Goal: Task Accomplishment & Management: Manage account settings

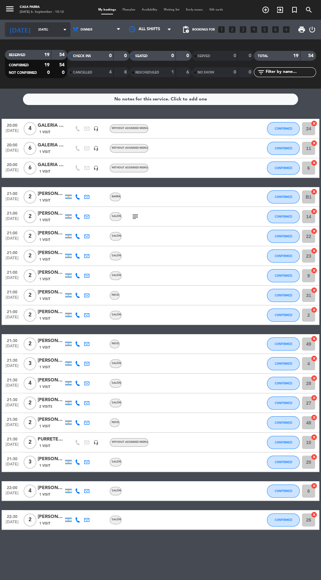
click at [44, 29] on input "[DATE]" at bounding box center [55, 30] width 41 height 10
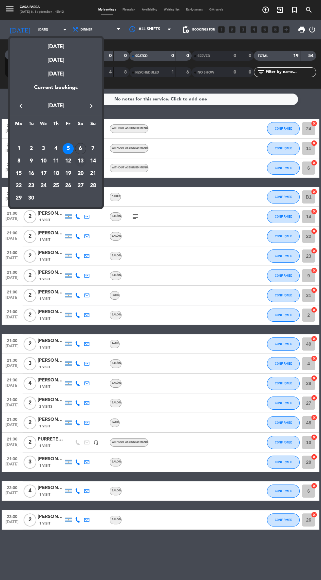
click at [81, 161] on div "13" at bounding box center [80, 160] width 11 height 11
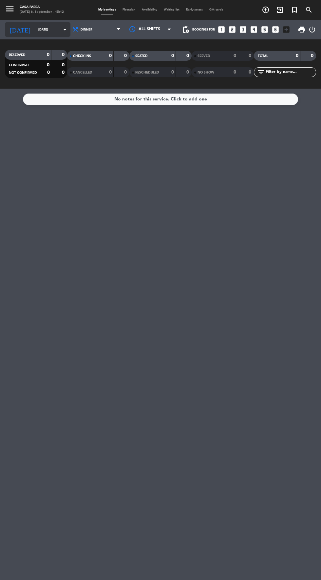
click at [41, 29] on input "[DATE]" at bounding box center [55, 30] width 41 height 10
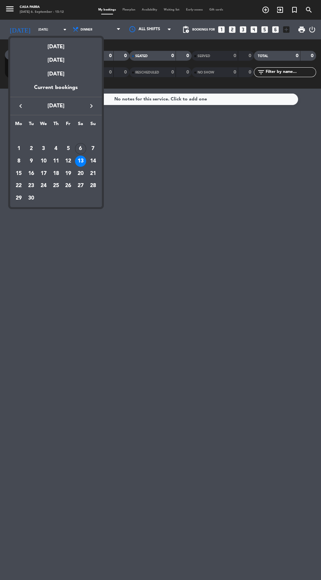
click at [204, 210] on div at bounding box center [160, 290] width 321 height 580
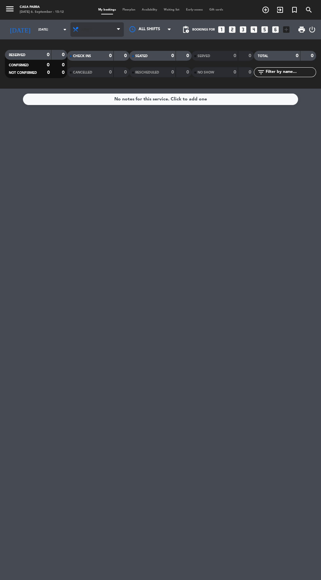
click at [117, 29] on span at bounding box center [120, 30] width 7 height 6
click at [73, 78] on div "menu Casa [PERSON_NAME] [DATE] 6. September - 15:12 My bookings Floorplan Avail…" at bounding box center [160, 44] width 321 height 89
click at [35, 32] on input "[DATE]" at bounding box center [55, 30] width 41 height 10
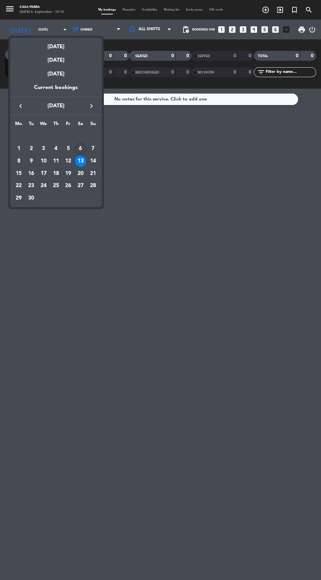
click at [81, 148] on div "6" at bounding box center [80, 148] width 11 height 11
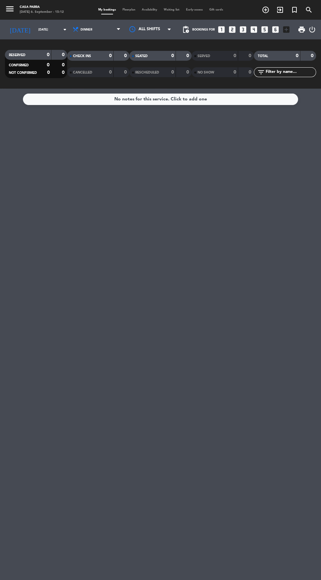
type input "[DATE]"
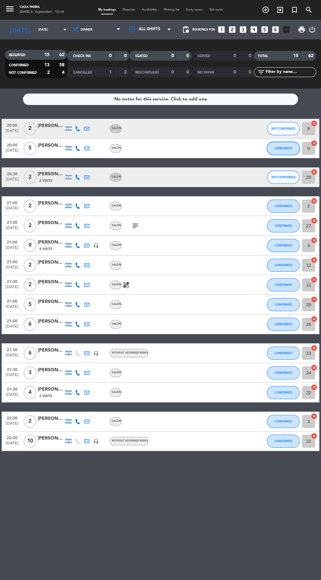
click at [287, 144] on button "CONFIRMED" at bounding box center [283, 148] width 33 height 13
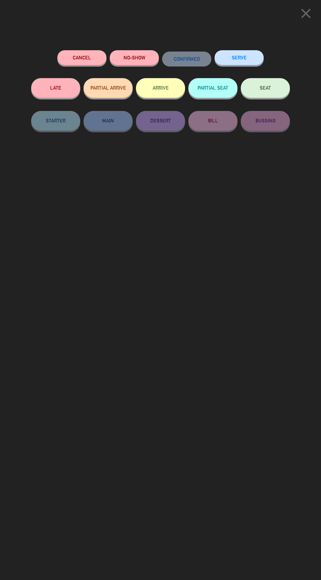
click at [299, 19] on icon "close" at bounding box center [306, 13] width 16 height 16
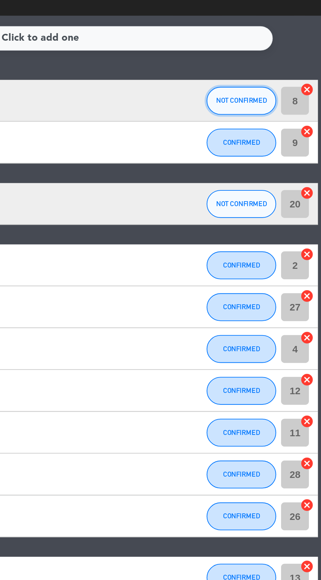
click at [291, 127] on span "NOT CONFIRMED" at bounding box center [284, 129] width 24 height 4
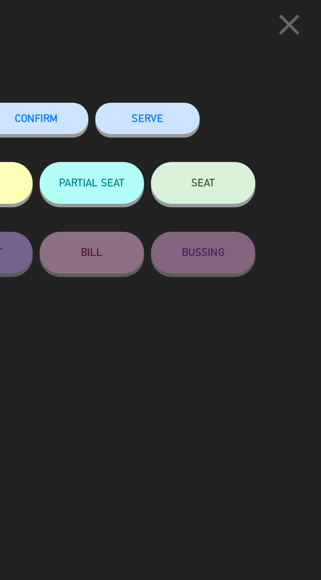
click at [190, 57] on span "CONFIRM" at bounding box center [187, 58] width 20 height 6
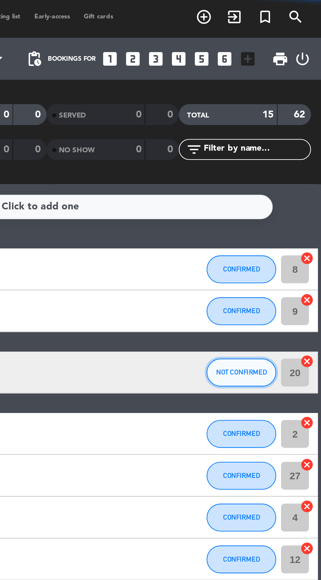
click at [281, 179] on button "NOT CONFIRMED" at bounding box center [283, 177] width 33 height 13
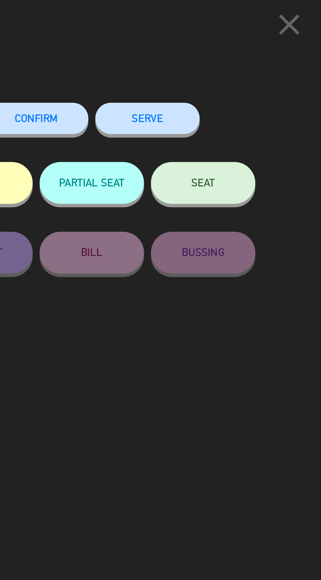
click at [191, 57] on span "CONFIRM" at bounding box center [187, 58] width 20 height 6
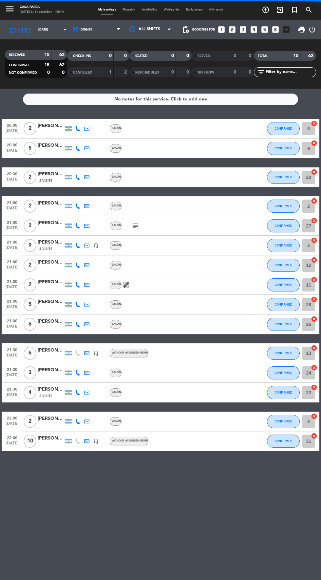
scroll to position [8, 0]
